Goal: Task Accomplishment & Management: Complete application form

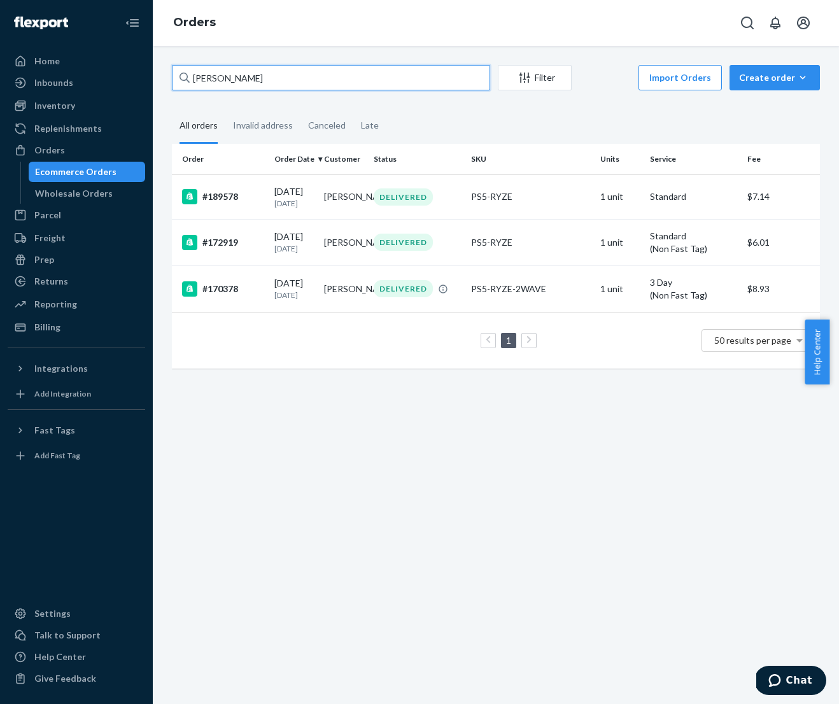
click at [271, 78] on input "[PERSON_NAME]" at bounding box center [331, 77] width 318 height 25
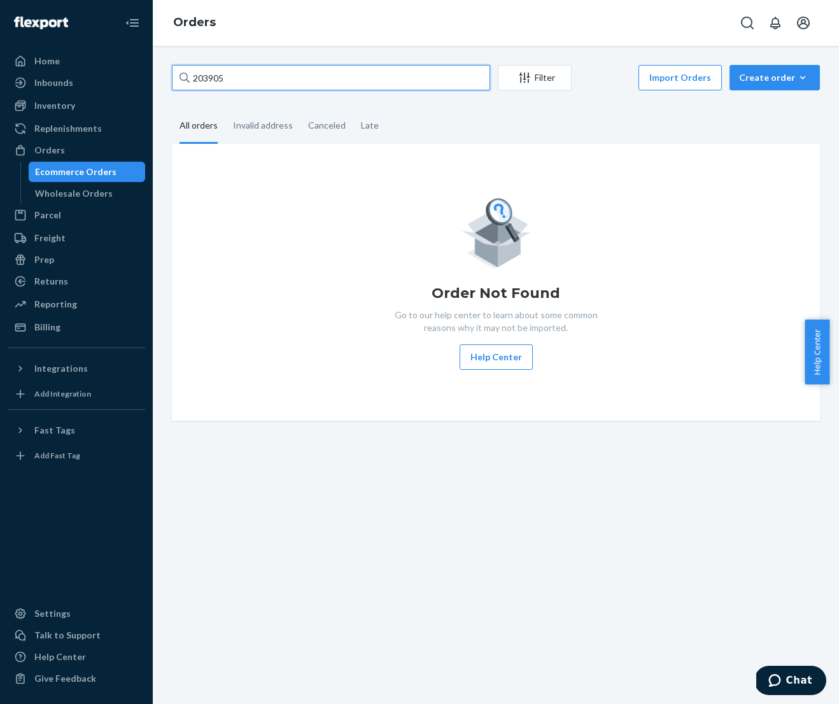
click at [256, 83] on input "203905" at bounding box center [331, 77] width 318 height 25
click at [242, 77] on input "203905" at bounding box center [331, 77] width 318 height 25
type input "203"
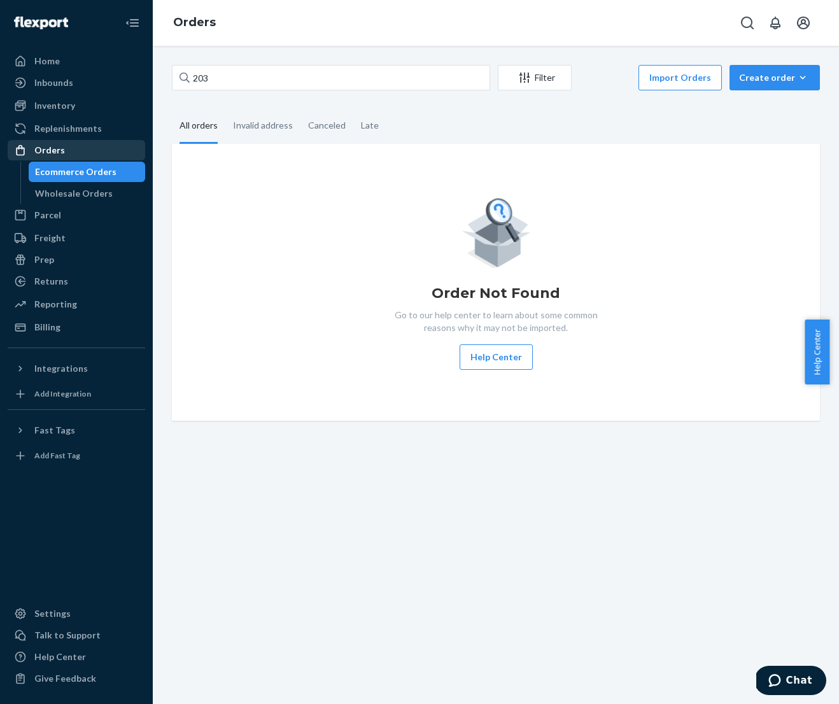
click at [67, 151] on div "Orders" at bounding box center [76, 150] width 135 height 18
click at [63, 105] on div "Inventory" at bounding box center [54, 105] width 41 height 13
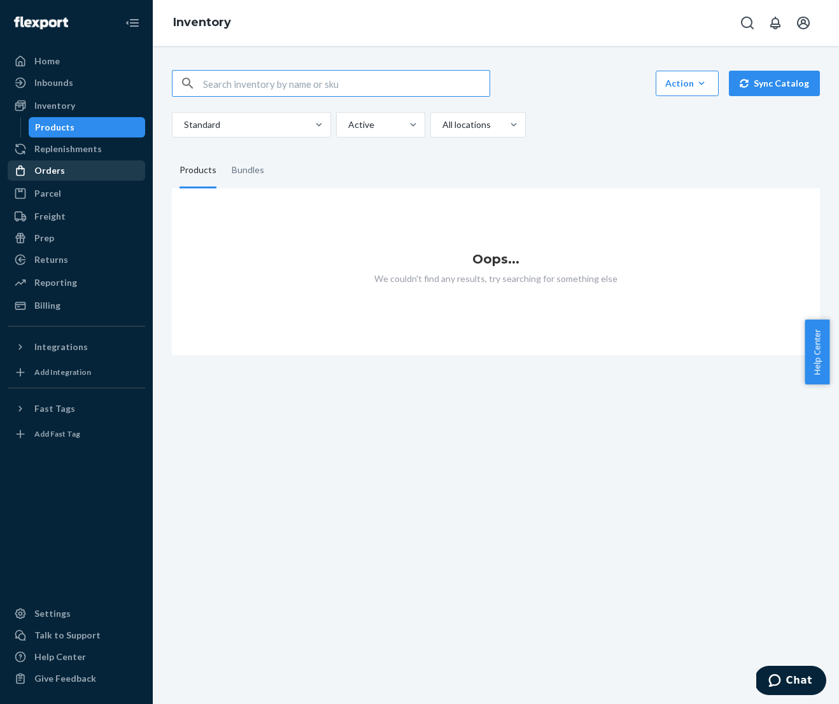
click at [65, 169] on div "Orders" at bounding box center [76, 171] width 135 height 18
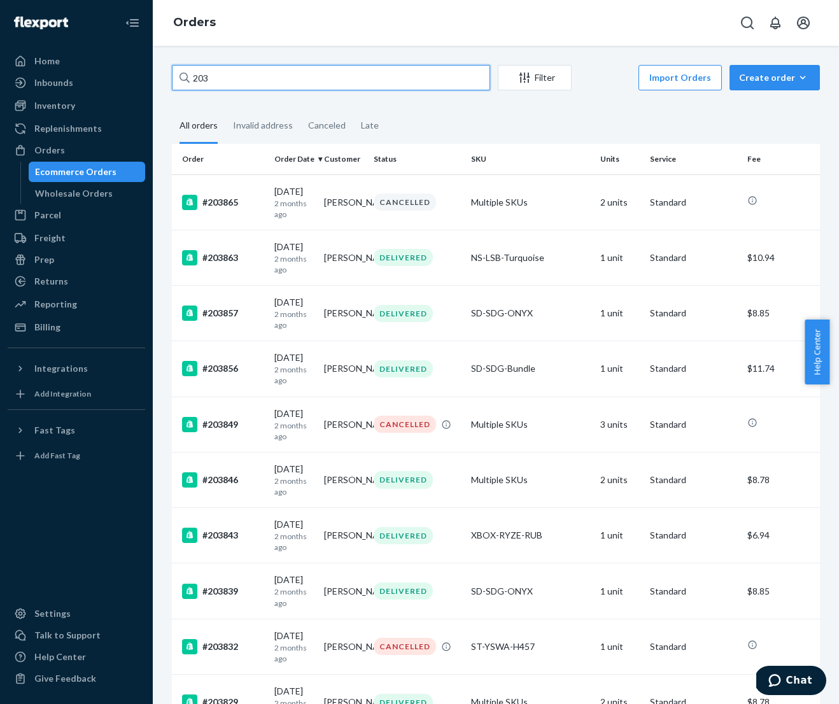
click at [253, 81] on input "203" at bounding box center [331, 77] width 318 height 25
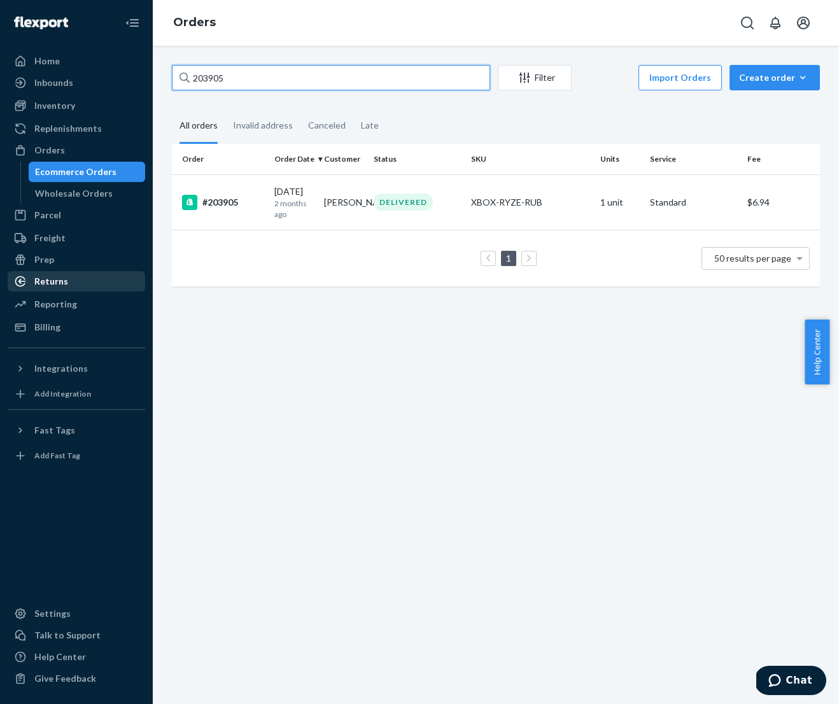
type input "203905"
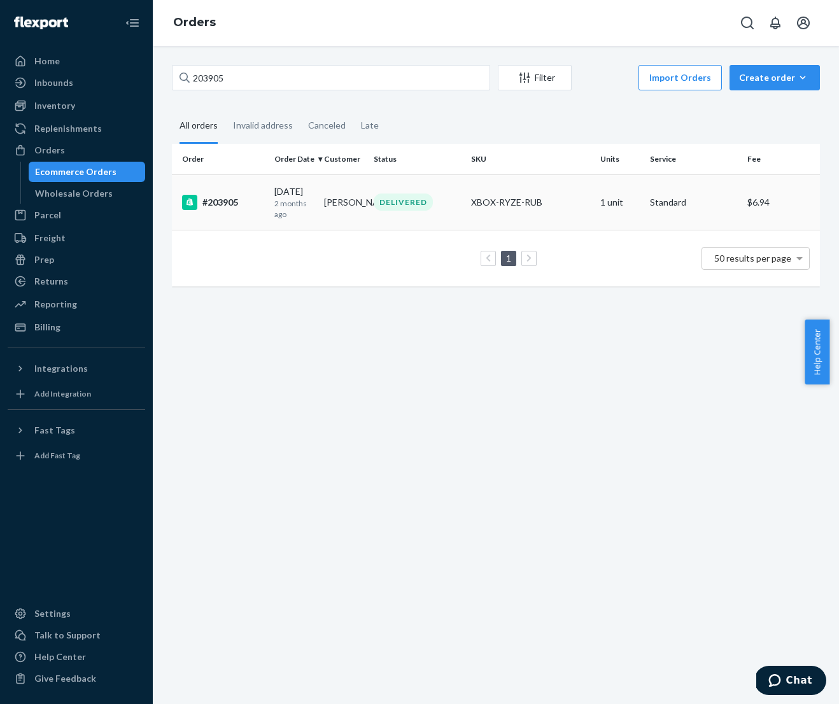
click at [326, 220] on td "[PERSON_NAME]" at bounding box center [344, 201] width 50 height 55
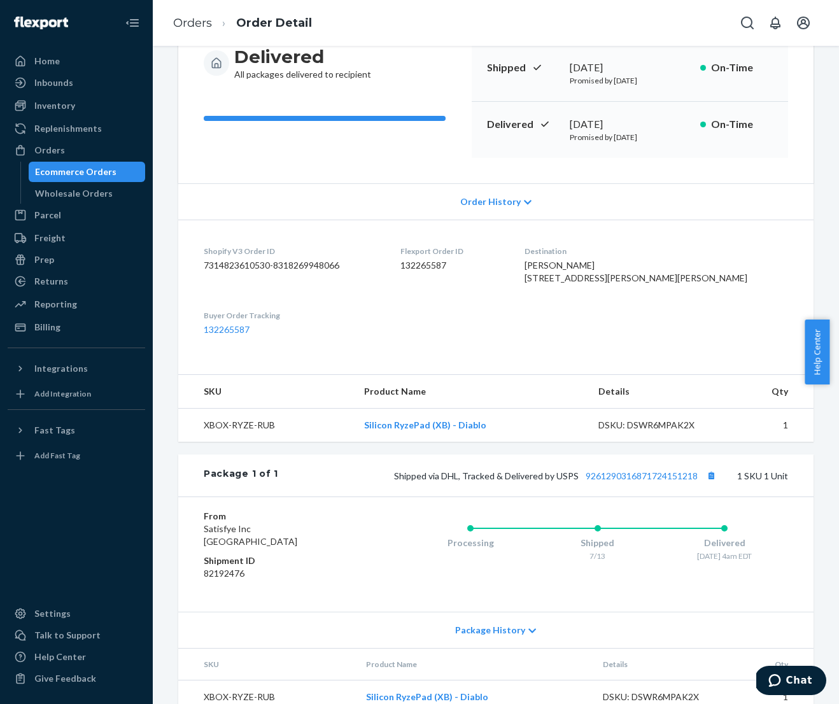
scroll to position [186, 0]
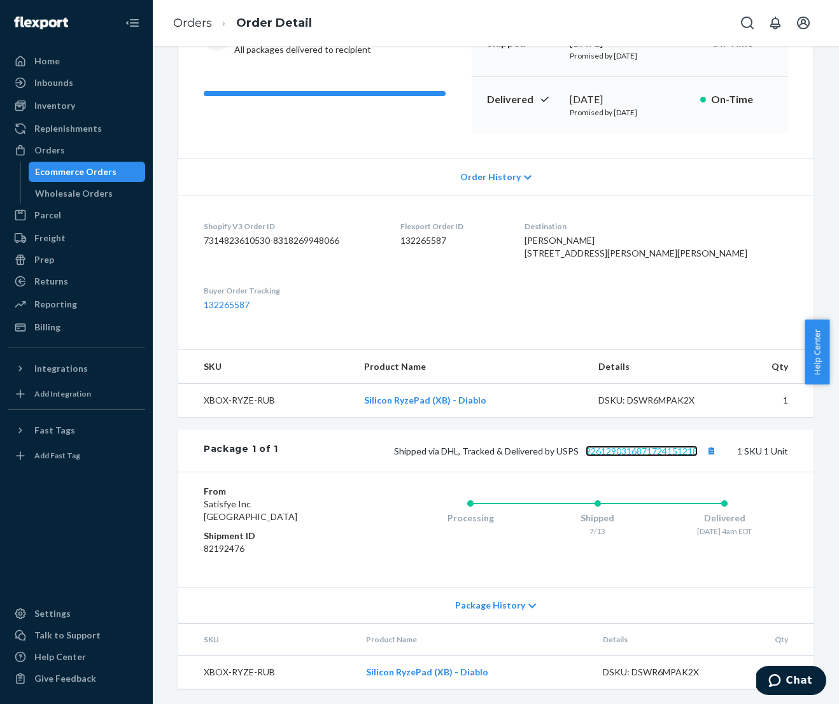
click at [660, 450] on link "9261290316871724151218" at bounding box center [641, 450] width 112 height 11
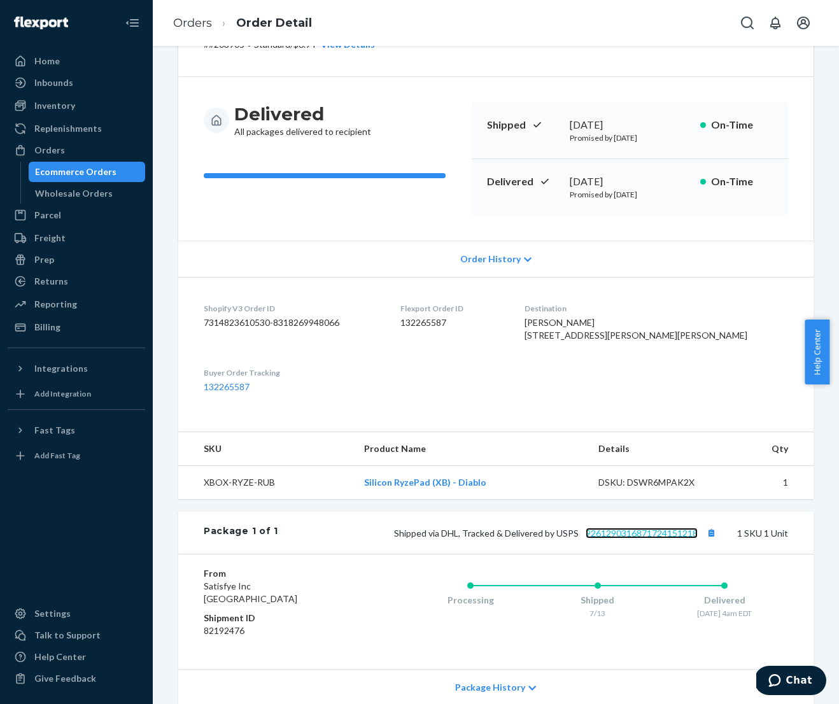
scroll to position [10, 0]
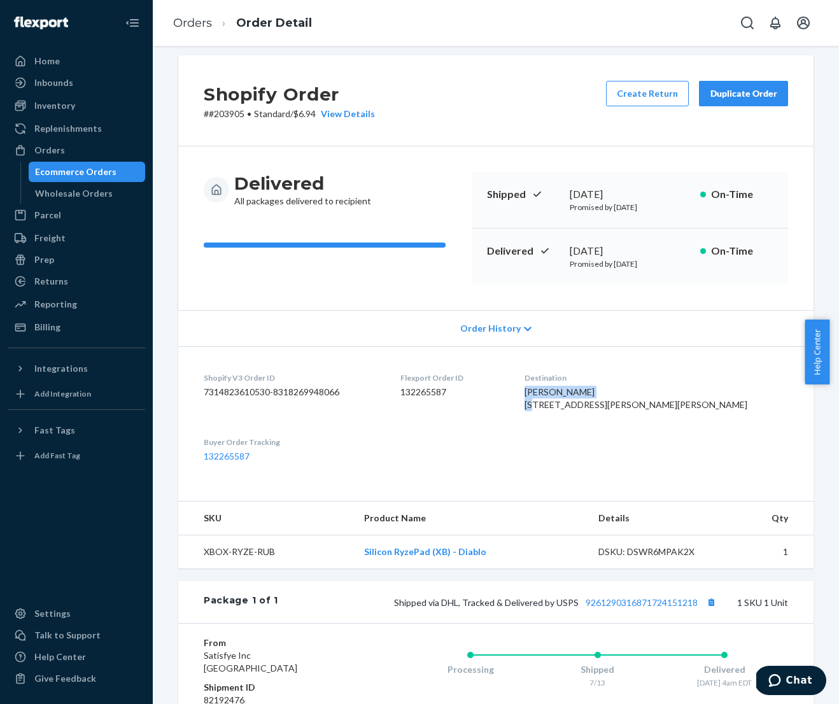
drag, startPoint x: 673, startPoint y: 393, endPoint x: 611, endPoint y: 391, distance: 62.4
click at [604, 391] on dl "Shopify V3 Order ID 7314823610530-8318269948066 Flexport Order ID 132265587 Des…" at bounding box center [495, 417] width 635 height 142
copy span "[PERSON_NAME]"
click at [202, 24] on link "Orders" at bounding box center [192, 23] width 39 height 14
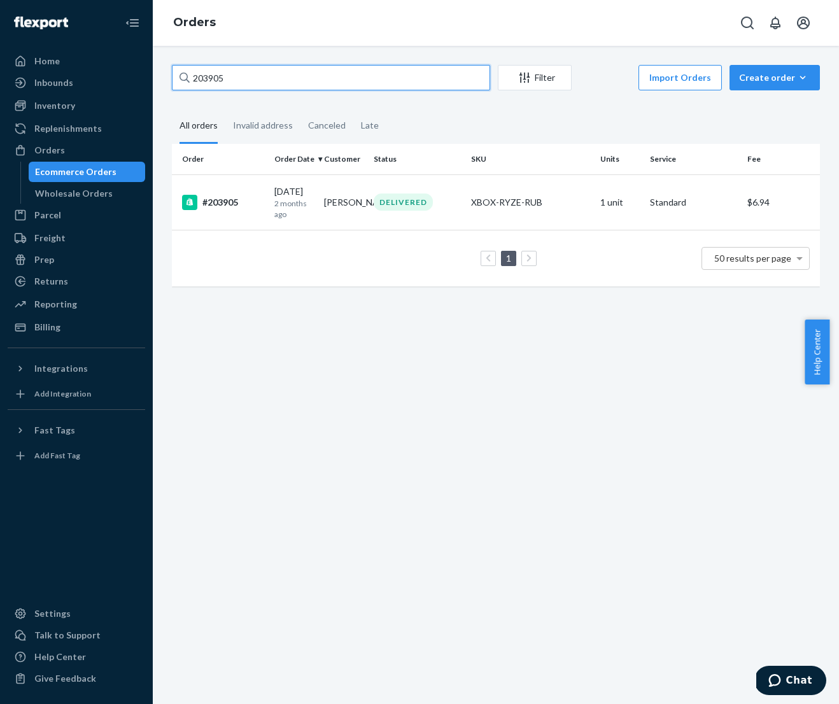
click at [278, 79] on input "203905" at bounding box center [331, 77] width 318 height 25
paste input "[PERSON_NAME]"
type input "[PERSON_NAME]"
click at [310, 204] on p "2 months ago" at bounding box center [293, 209] width 39 height 22
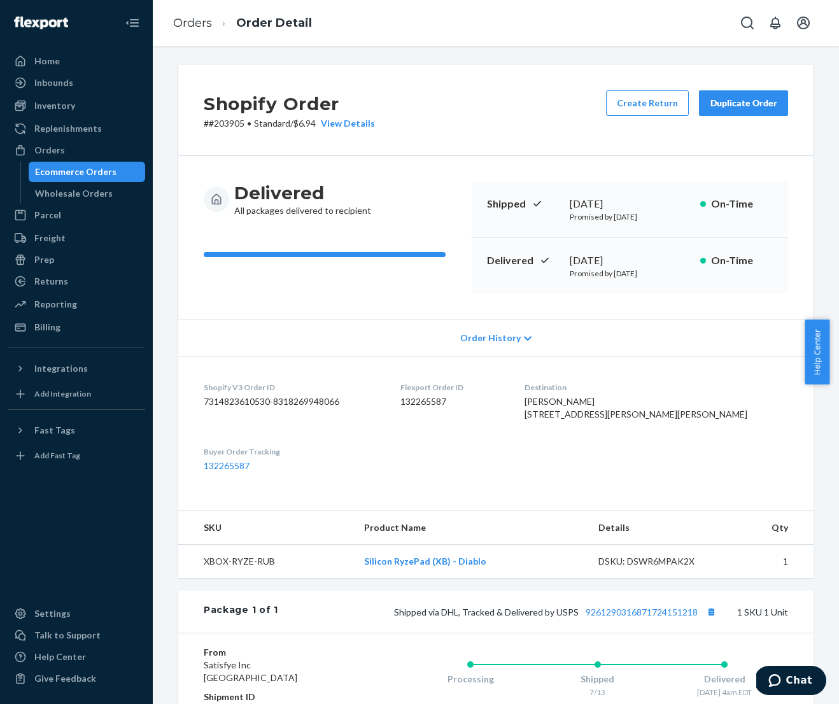
click at [732, 104] on div "Duplicate Order" at bounding box center [742, 103] width 67 height 13
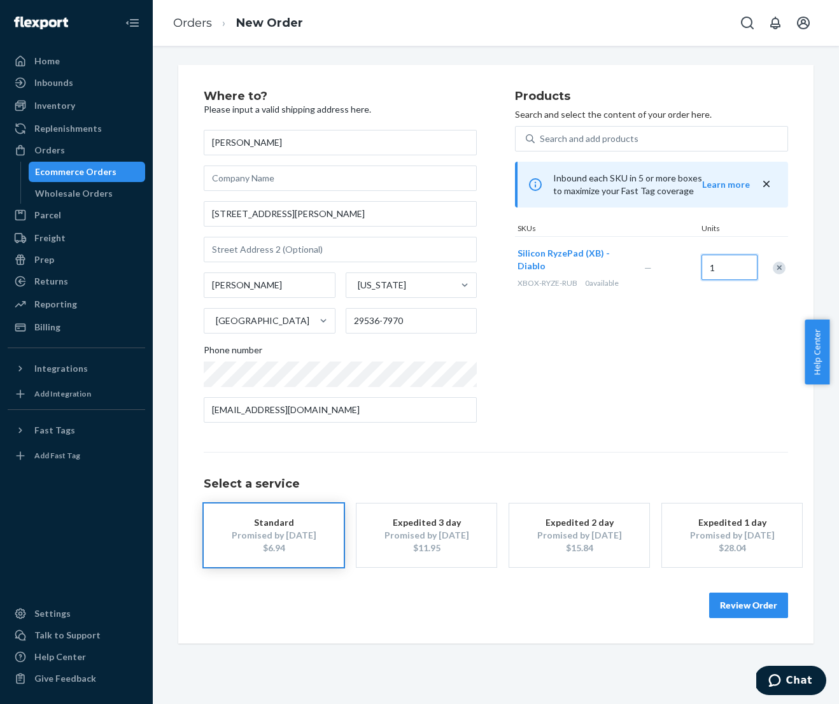
click at [718, 269] on input "1" at bounding box center [729, 267] width 56 height 25
type input "2"
click at [670, 355] on div "Products Search and select the content of your order here. Search and add produ…" at bounding box center [651, 261] width 273 height 342
click at [589, 143] on div "Search and add products" at bounding box center [589, 138] width 99 height 13
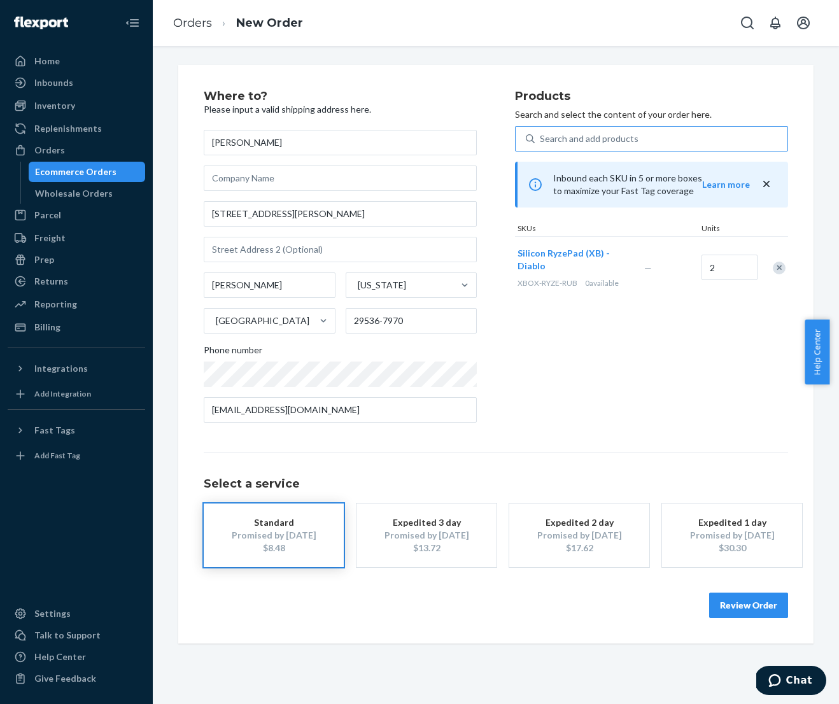
click at [541, 143] on input "Search and add products" at bounding box center [540, 138] width 1 height 13
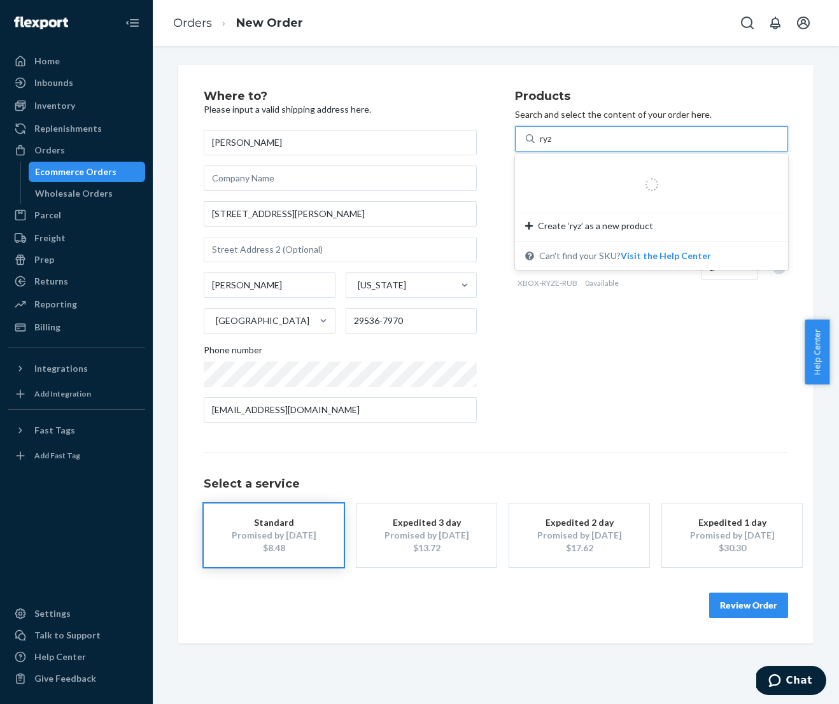
type input "ryze"
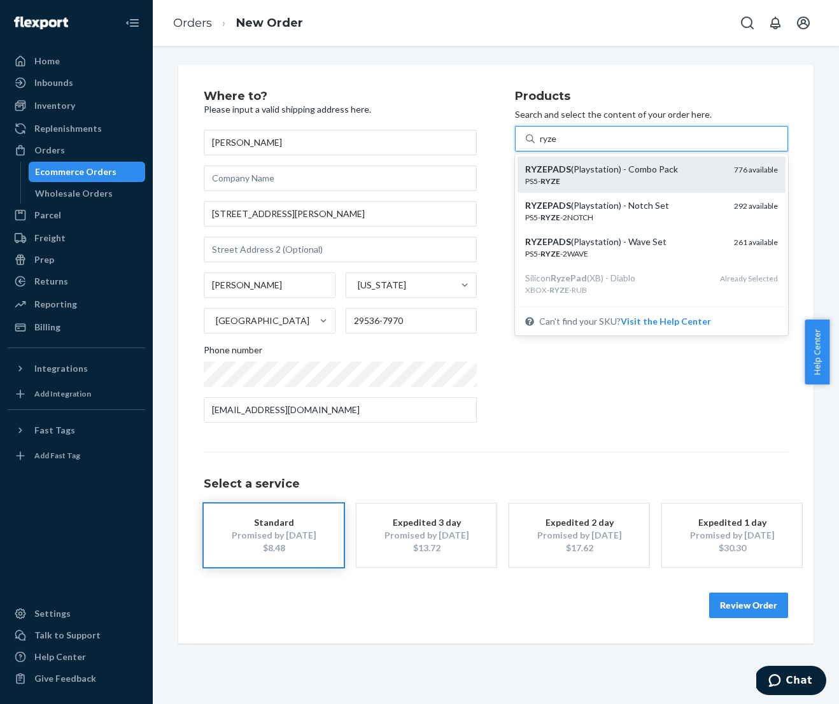
click at [580, 169] on div "RYZEPADS (Playstation) - Combo Pack" at bounding box center [624, 169] width 199 height 13
click at [558, 145] on input "ryze" at bounding box center [549, 138] width 18 height 13
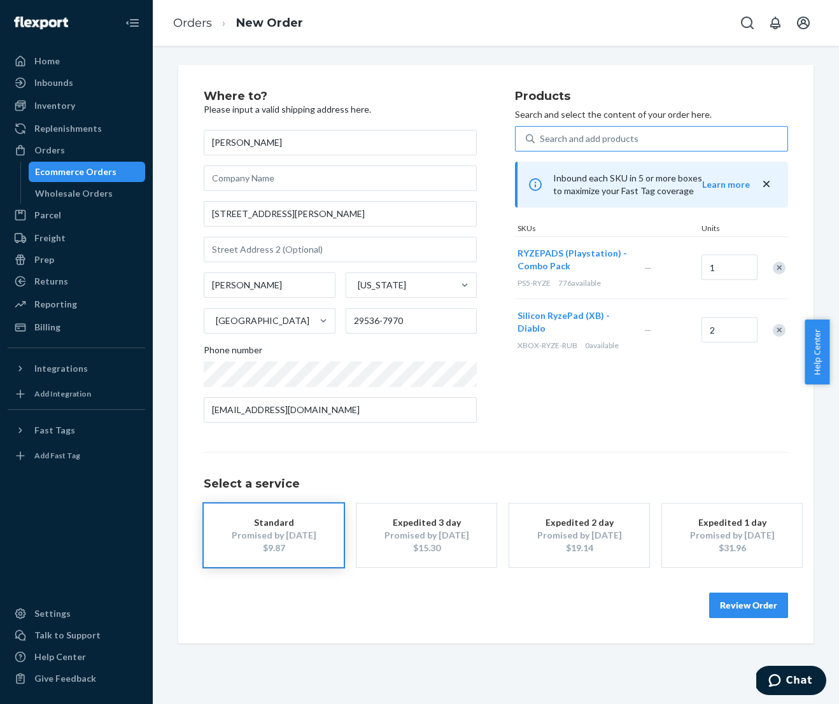
click at [725, 612] on button "Review Order" at bounding box center [748, 604] width 79 height 25
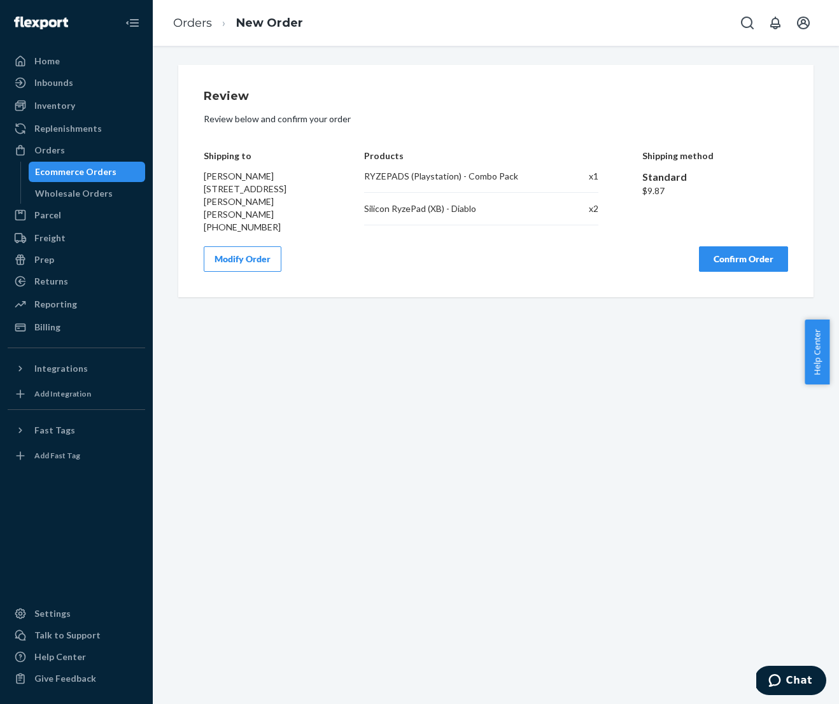
click at [721, 248] on button "Confirm Order" at bounding box center [743, 258] width 89 height 25
